Goal: Information Seeking & Learning: Learn about a topic

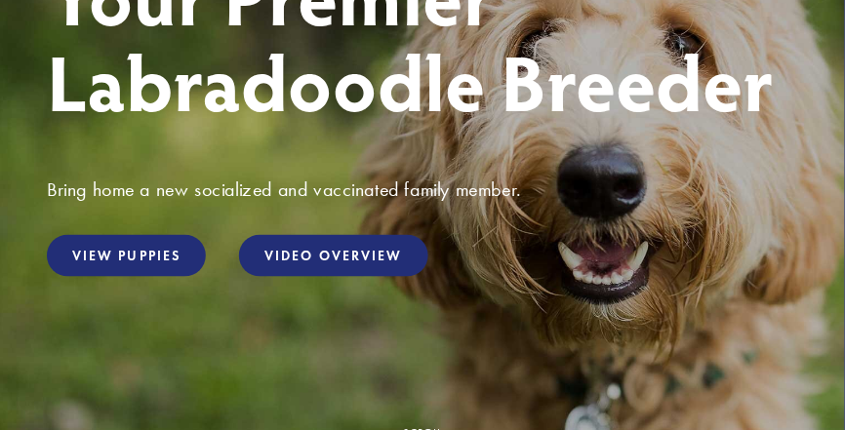
scroll to position [322, 0]
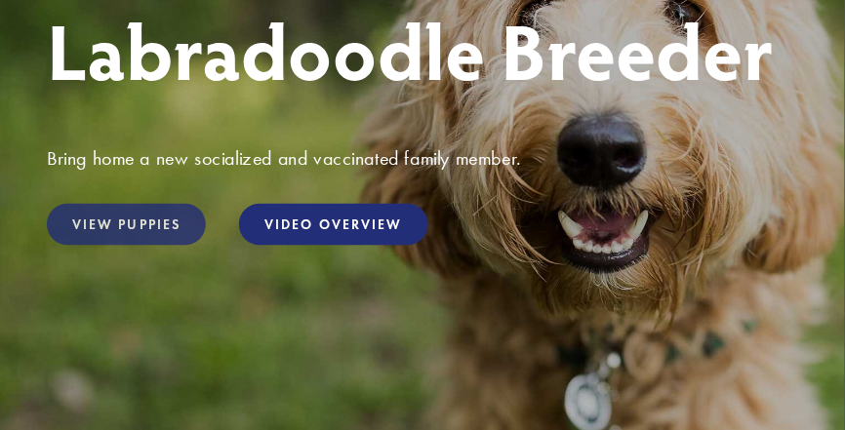
click at [145, 226] on link "View Puppies" at bounding box center [126, 225] width 159 height 42
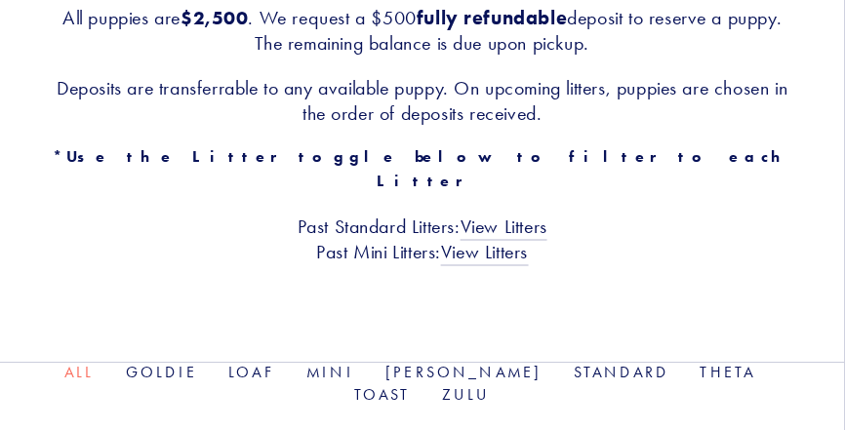
scroll to position [457, 0]
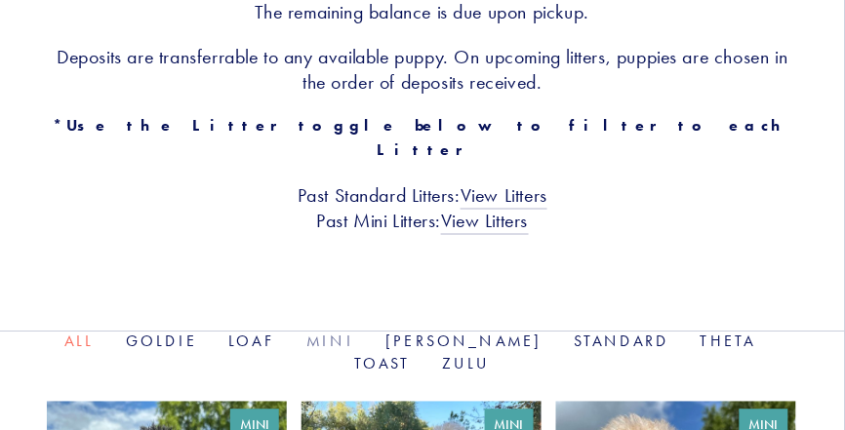
click at [343, 333] on link "Mini" at bounding box center [330, 342] width 48 height 19
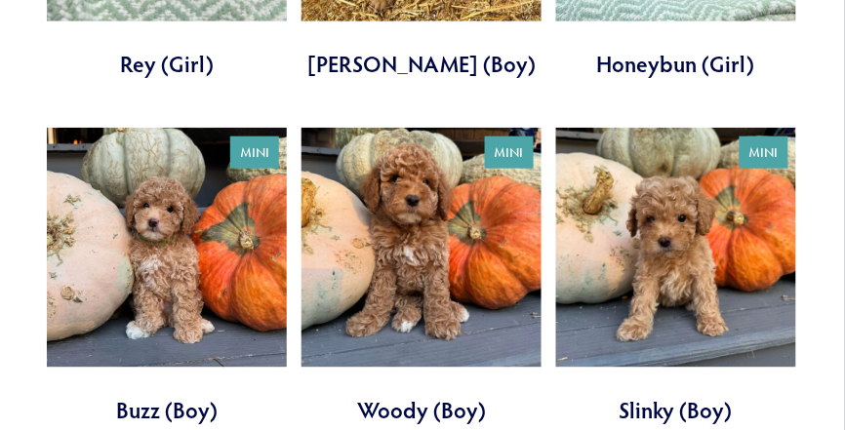
scroll to position [1426, 0]
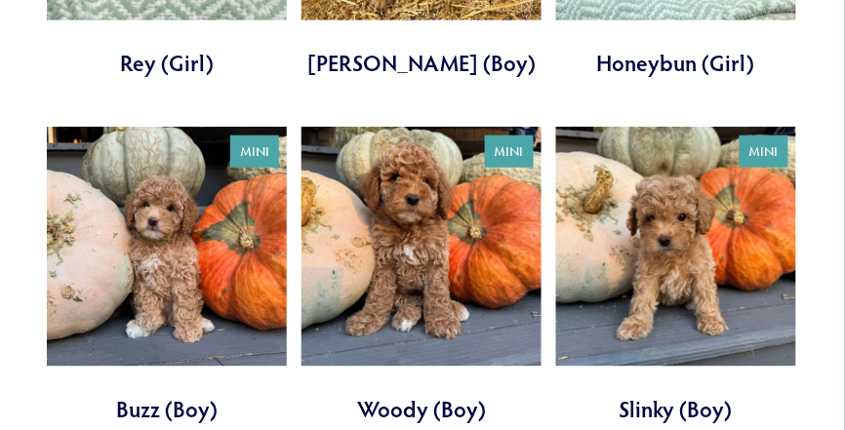
drag, startPoint x: 837, startPoint y: 407, endPoint x: 551, endPoint y: 389, distance: 286.3
click at [689, 219] on link at bounding box center [676, 276] width 240 height 298
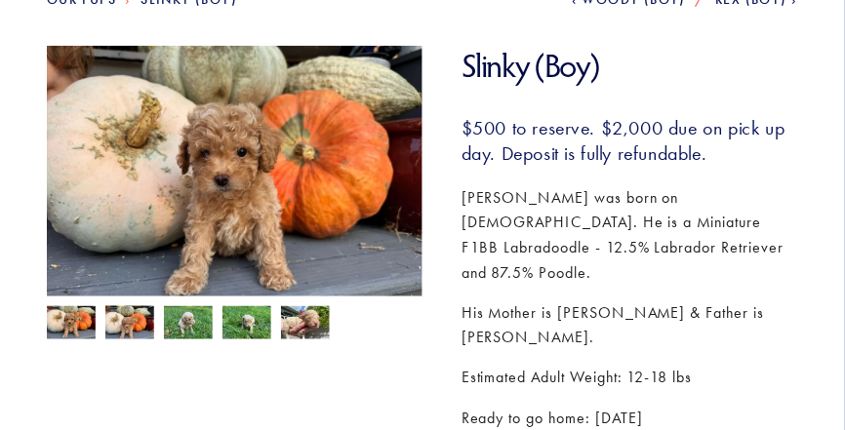
scroll to position [259, 0]
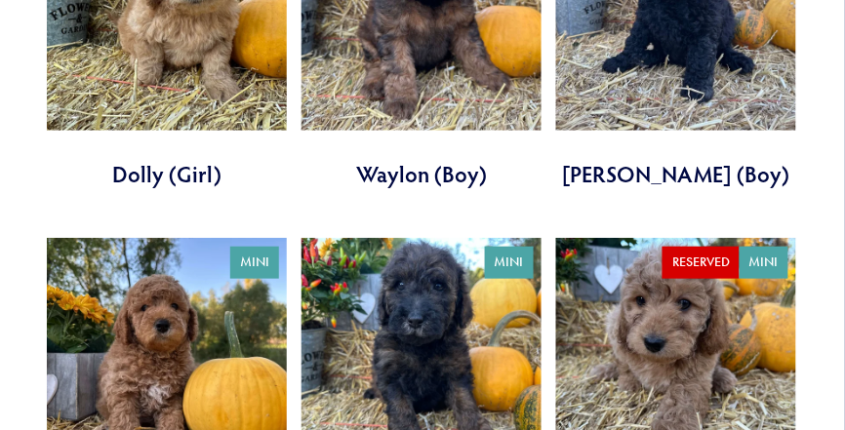
scroll to position [2424, 0]
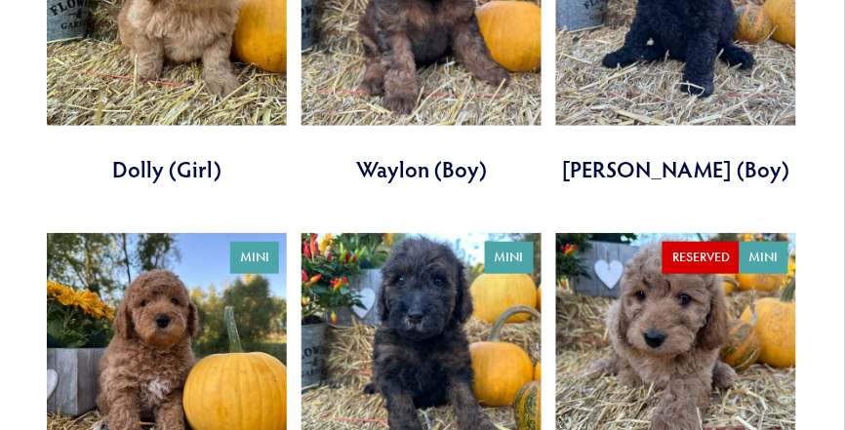
click at [453, 312] on link at bounding box center [421, 382] width 240 height 298
click at [163, 256] on link at bounding box center [167, 382] width 240 height 298
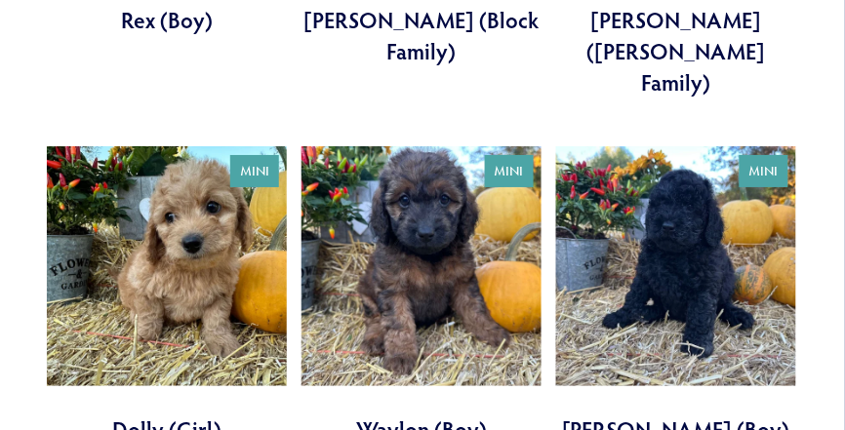
scroll to position [2153, 0]
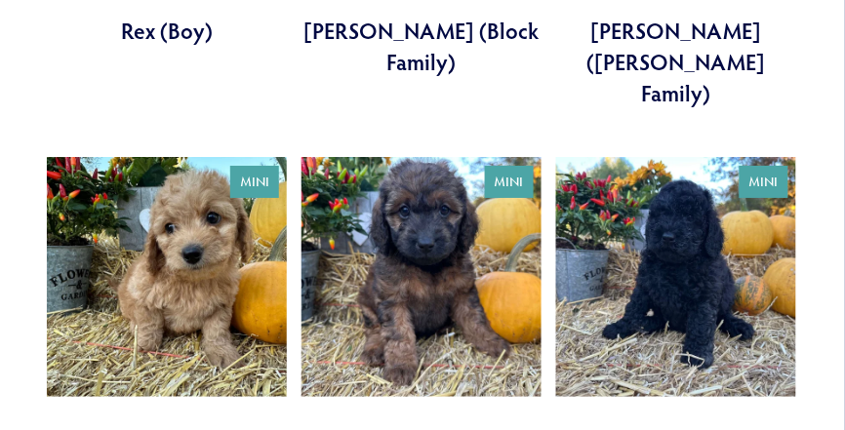
click at [413, 190] on link at bounding box center [421, 306] width 240 height 298
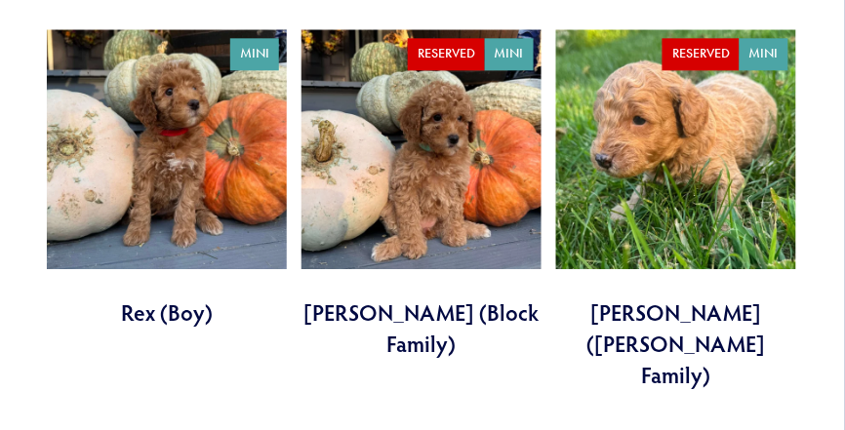
scroll to position [1764, 0]
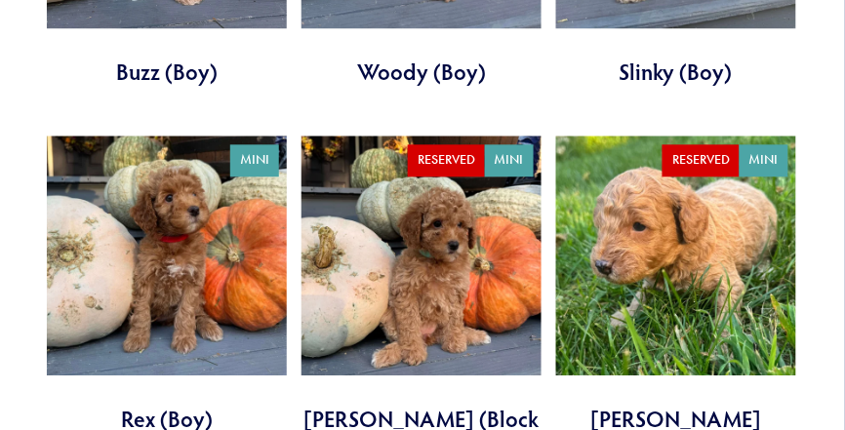
drag, startPoint x: 854, startPoint y: 223, endPoint x: 208, endPoint y: 212, distance: 646.7
click at [208, 212] on link at bounding box center [167, 285] width 240 height 298
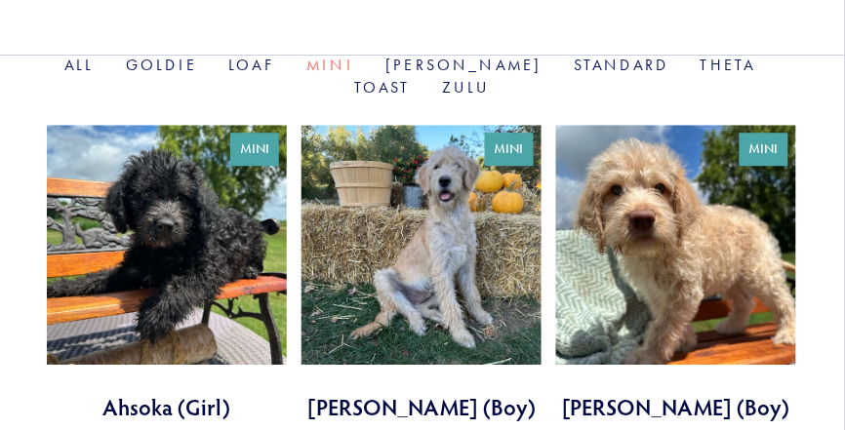
scroll to position [731, 0]
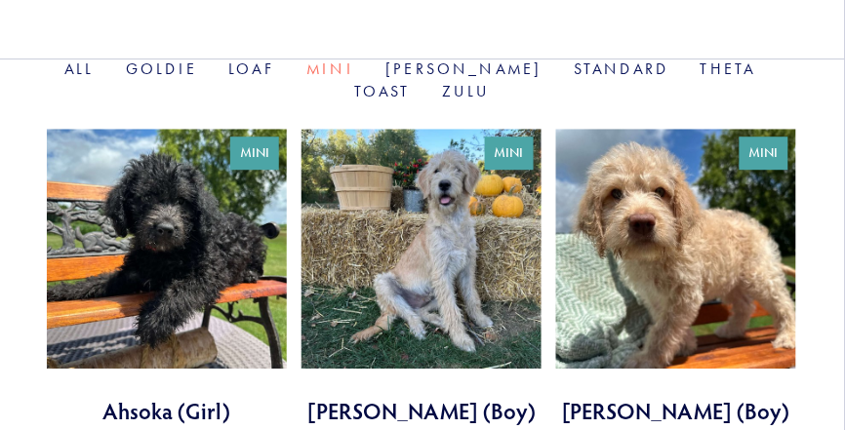
click at [155, 213] on link at bounding box center [167, 278] width 240 height 298
click at [709, 214] on link at bounding box center [676, 278] width 240 height 298
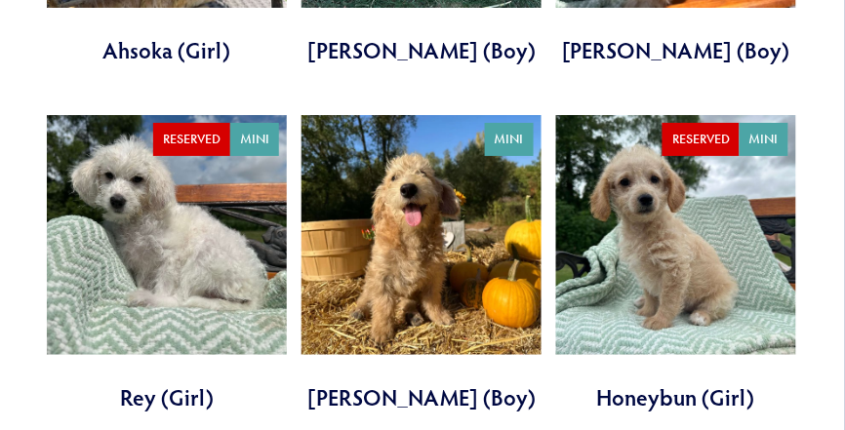
scroll to position [1095, 0]
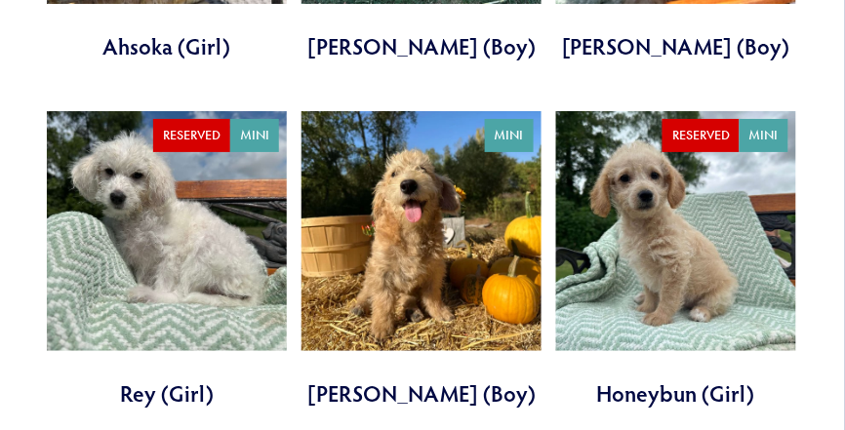
click at [400, 217] on link at bounding box center [421, 260] width 240 height 298
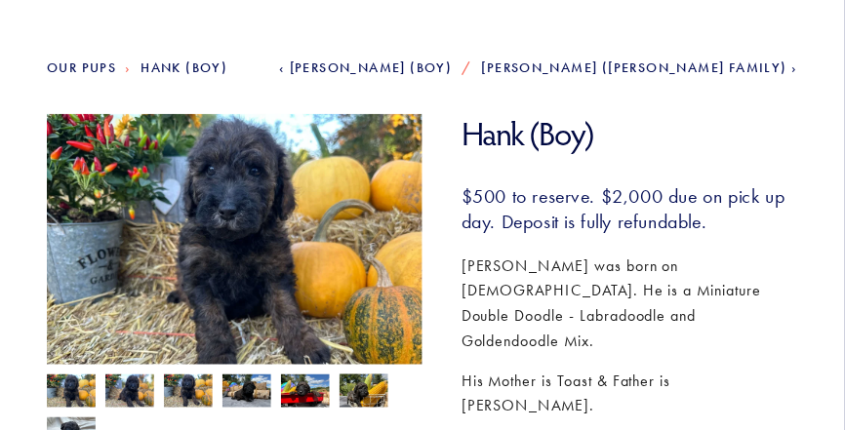
scroll to position [168, 0]
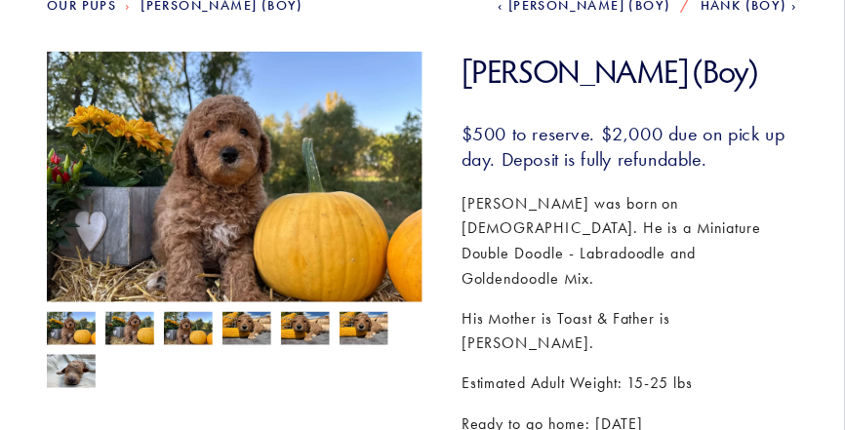
scroll to position [244, 0]
click at [69, 334] on img at bounding box center [71, 330] width 49 height 37
click at [119, 337] on img at bounding box center [129, 330] width 49 height 37
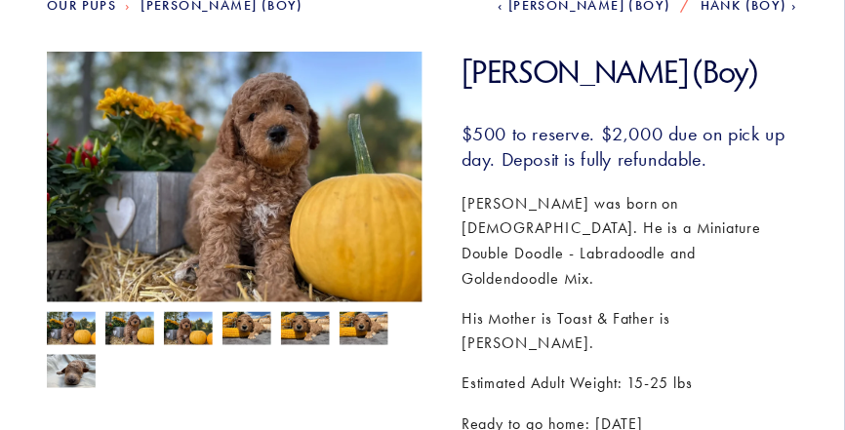
click at [145, 334] on img at bounding box center [129, 330] width 49 height 37
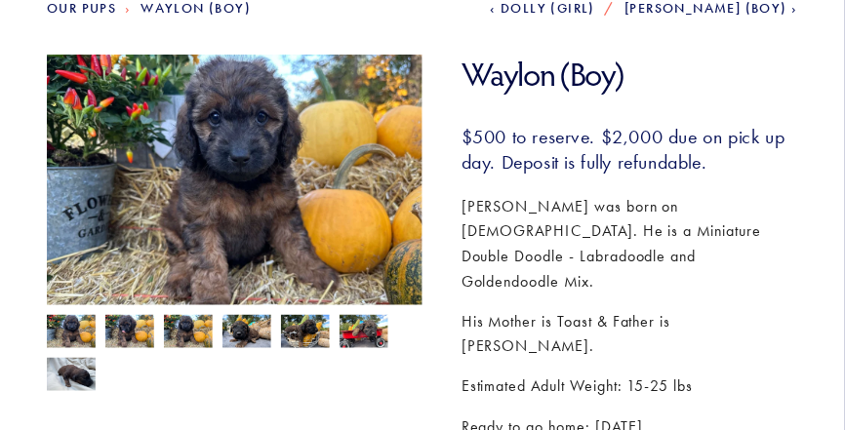
scroll to position [240, 0]
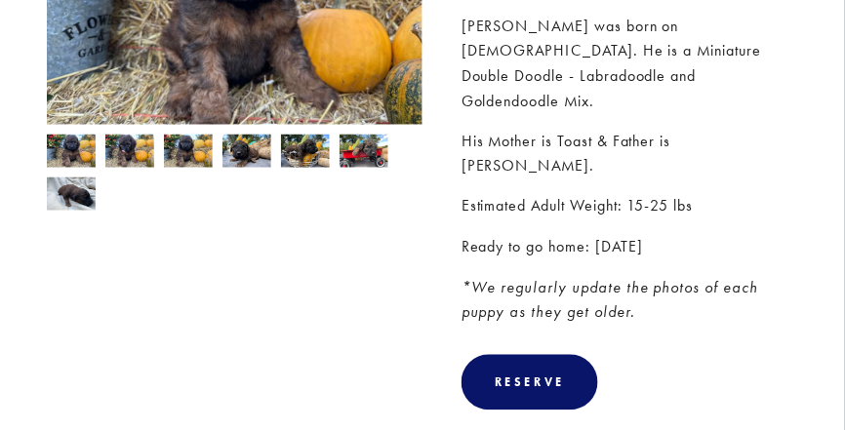
scroll to position [431, 0]
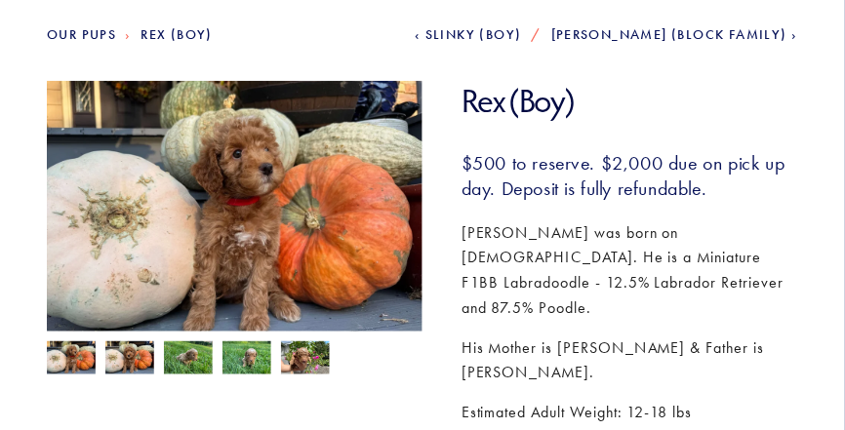
scroll to position [217, 0]
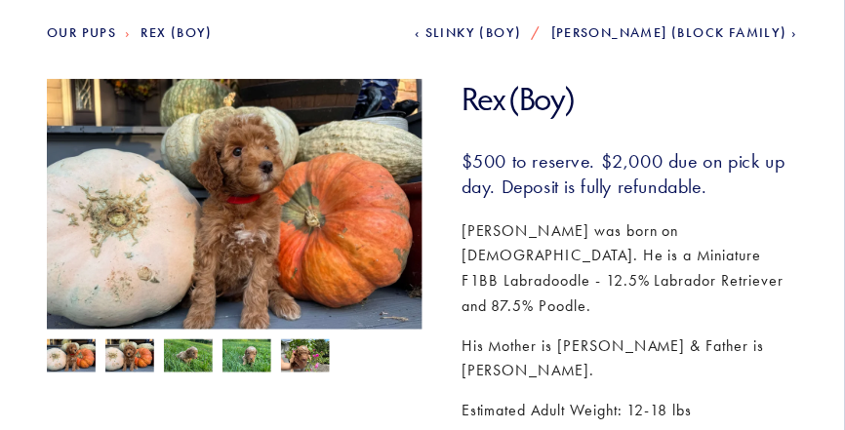
drag, startPoint x: 849, startPoint y: 89, endPoint x: 824, endPoint y: 133, distance: 50.2
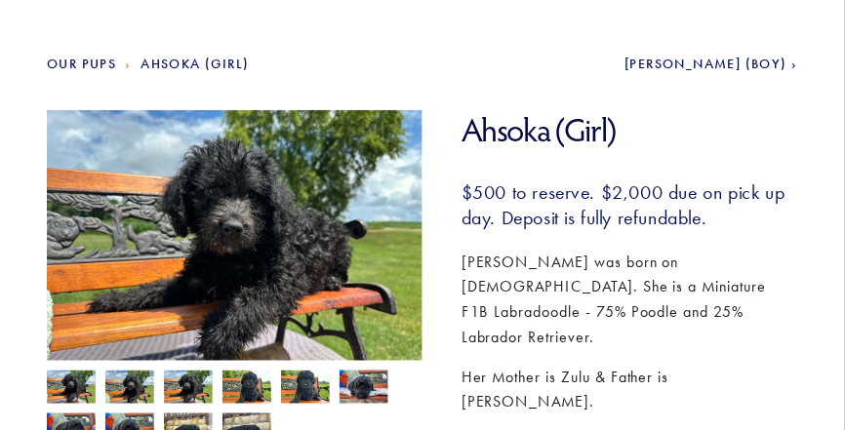
scroll to position [195, 0]
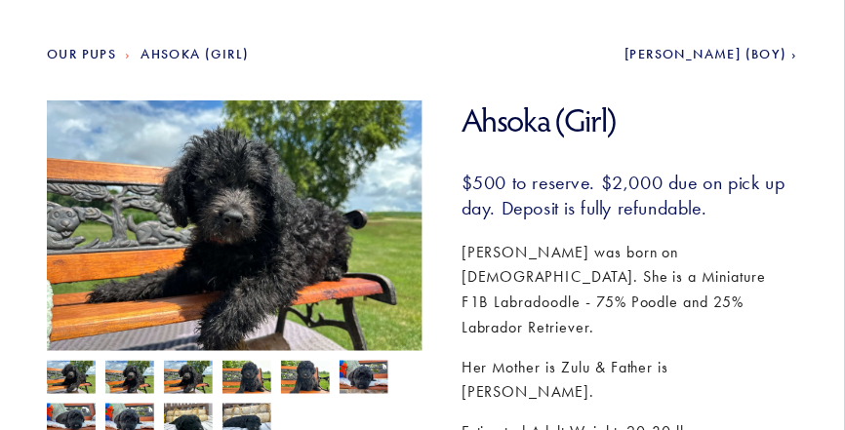
drag, startPoint x: 848, startPoint y: 61, endPoint x: 847, endPoint y: 106, distance: 44.9
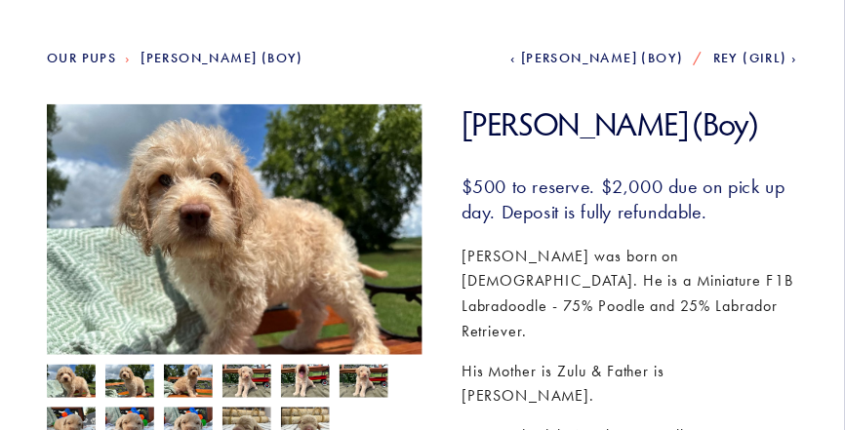
scroll to position [190, 0]
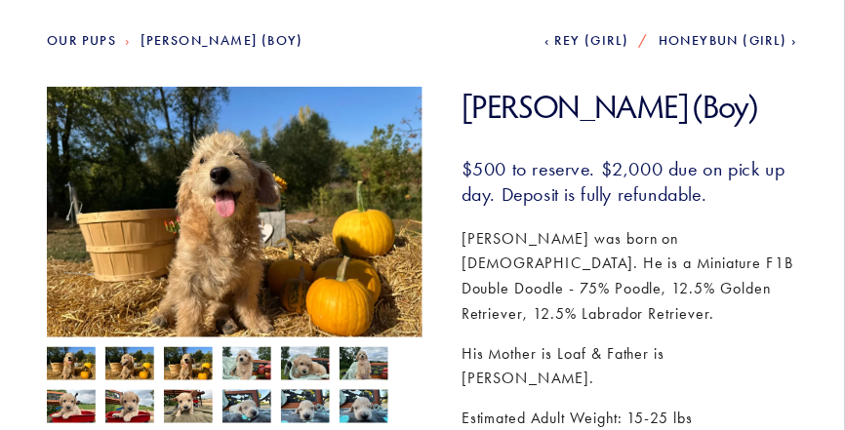
scroll to position [208, 0]
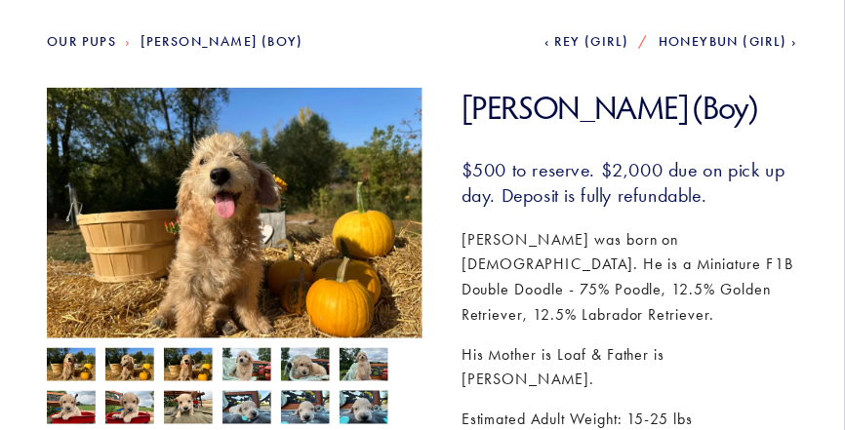
drag, startPoint x: 848, startPoint y: 59, endPoint x: 855, endPoint y: 107, distance: 49.4
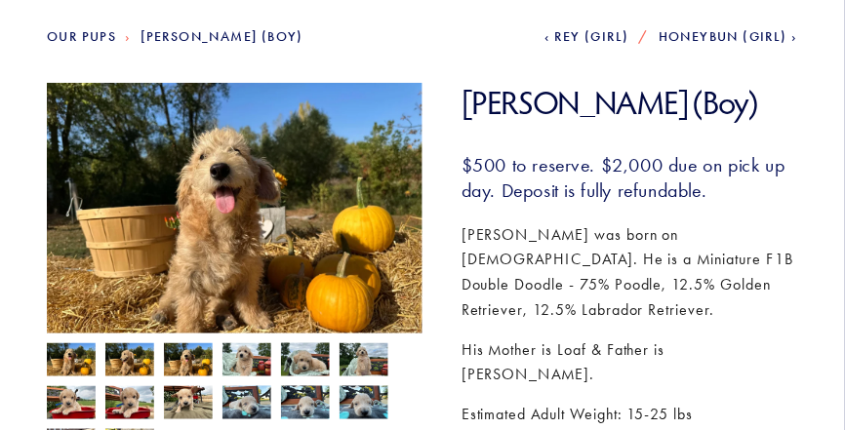
drag, startPoint x: 855, startPoint y: 107, endPoint x: 468, endPoint y: 54, distance: 390.9
click at [468, 54] on nav "Our Pups [PERSON_NAME] (Boy) Previous Rey (Girl) Next Honeybun (Girl)" at bounding box center [422, 56] width 751 height 53
click at [78, 366] on img at bounding box center [71, 361] width 49 height 37
click at [130, 364] on img at bounding box center [129, 361] width 49 height 37
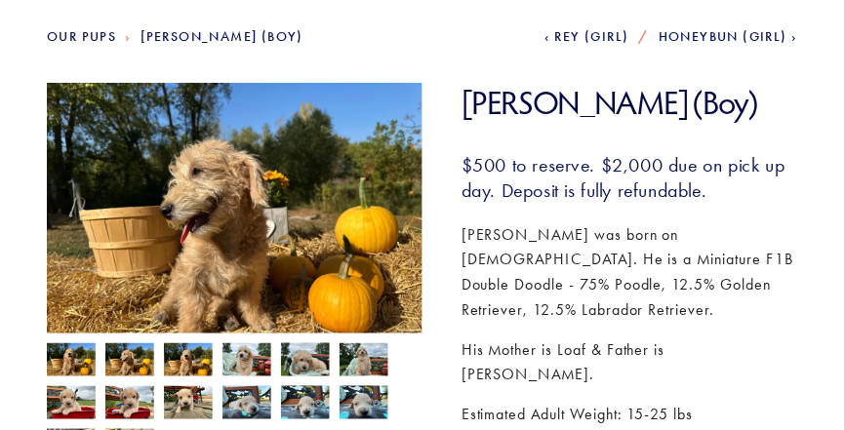
click at [212, 371] on img at bounding box center [188, 361] width 49 height 37
